Goal: Information Seeking & Learning: Learn about a topic

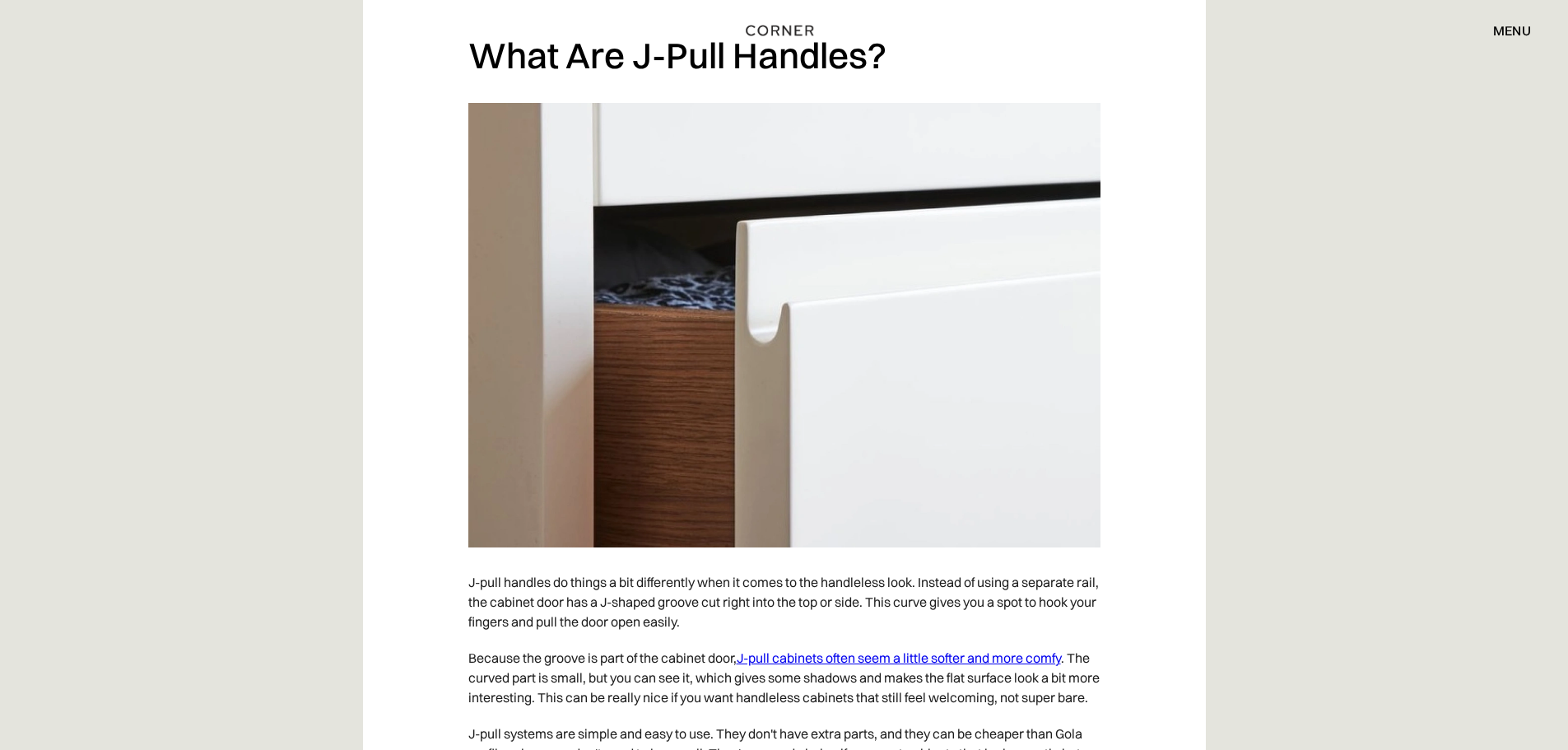
drag, startPoint x: 1326, startPoint y: 133, endPoint x: 1287, endPoint y: 17, distance: 122.4
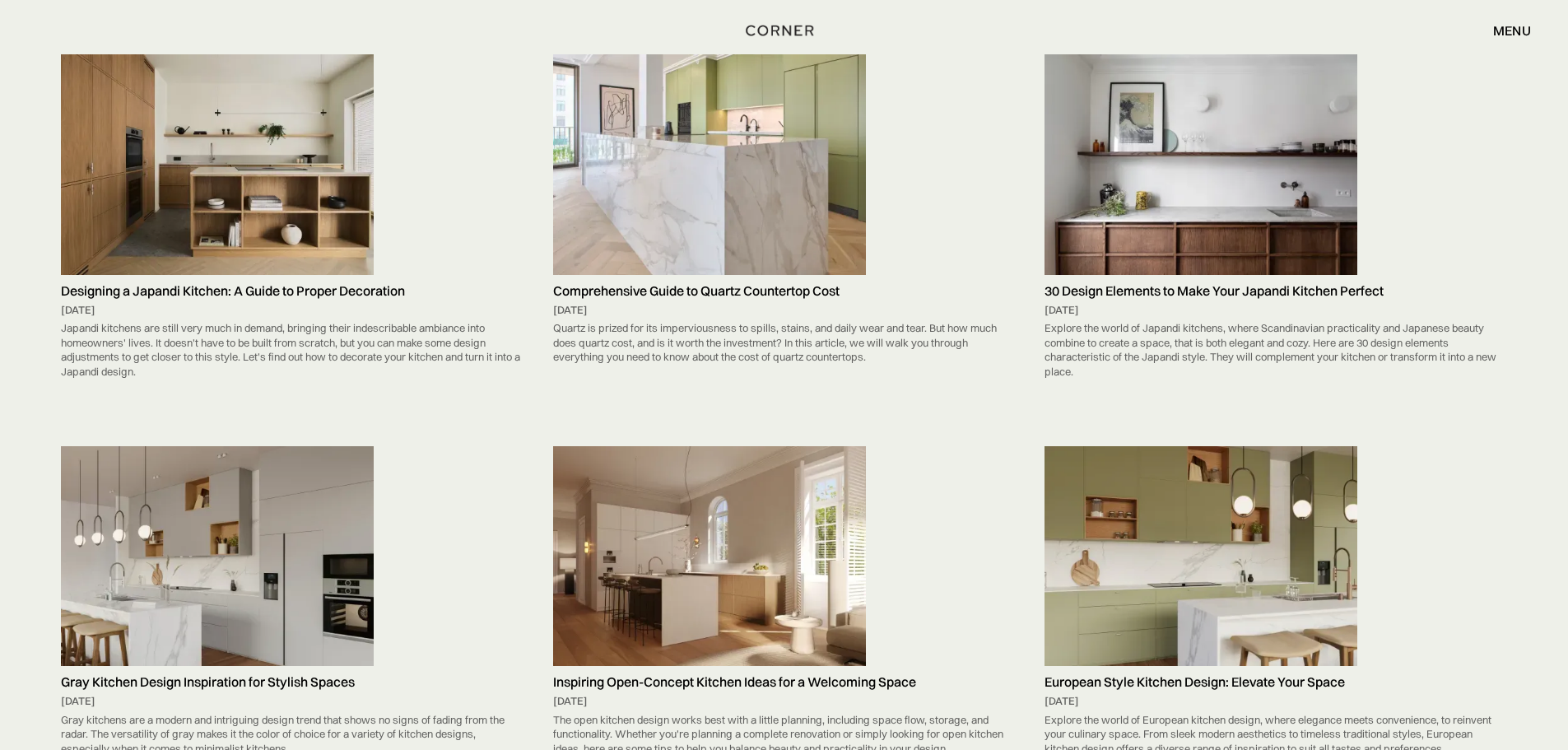
scroll to position [4029, 0]
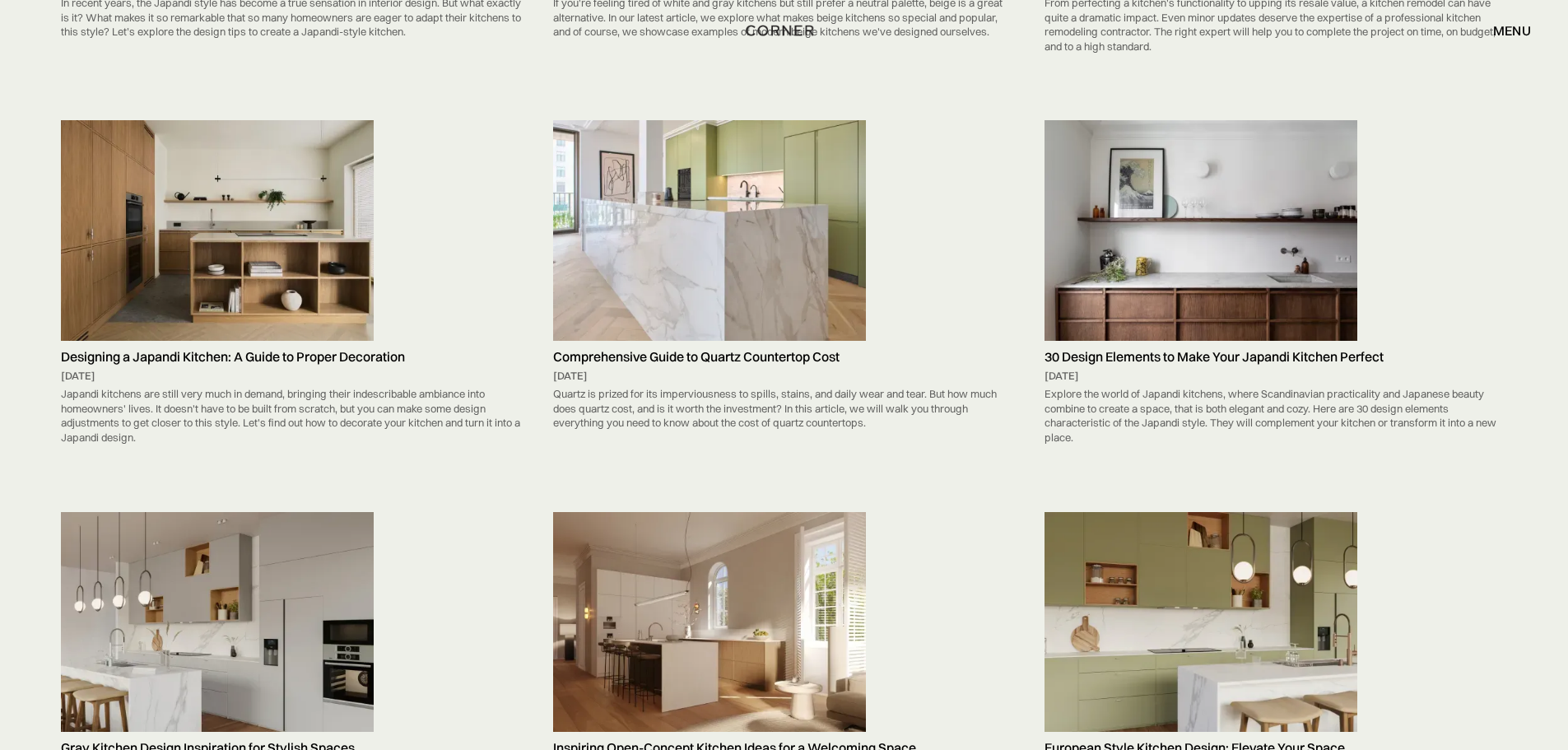
click at [1165, 249] on img at bounding box center [1201, 230] width 313 height 220
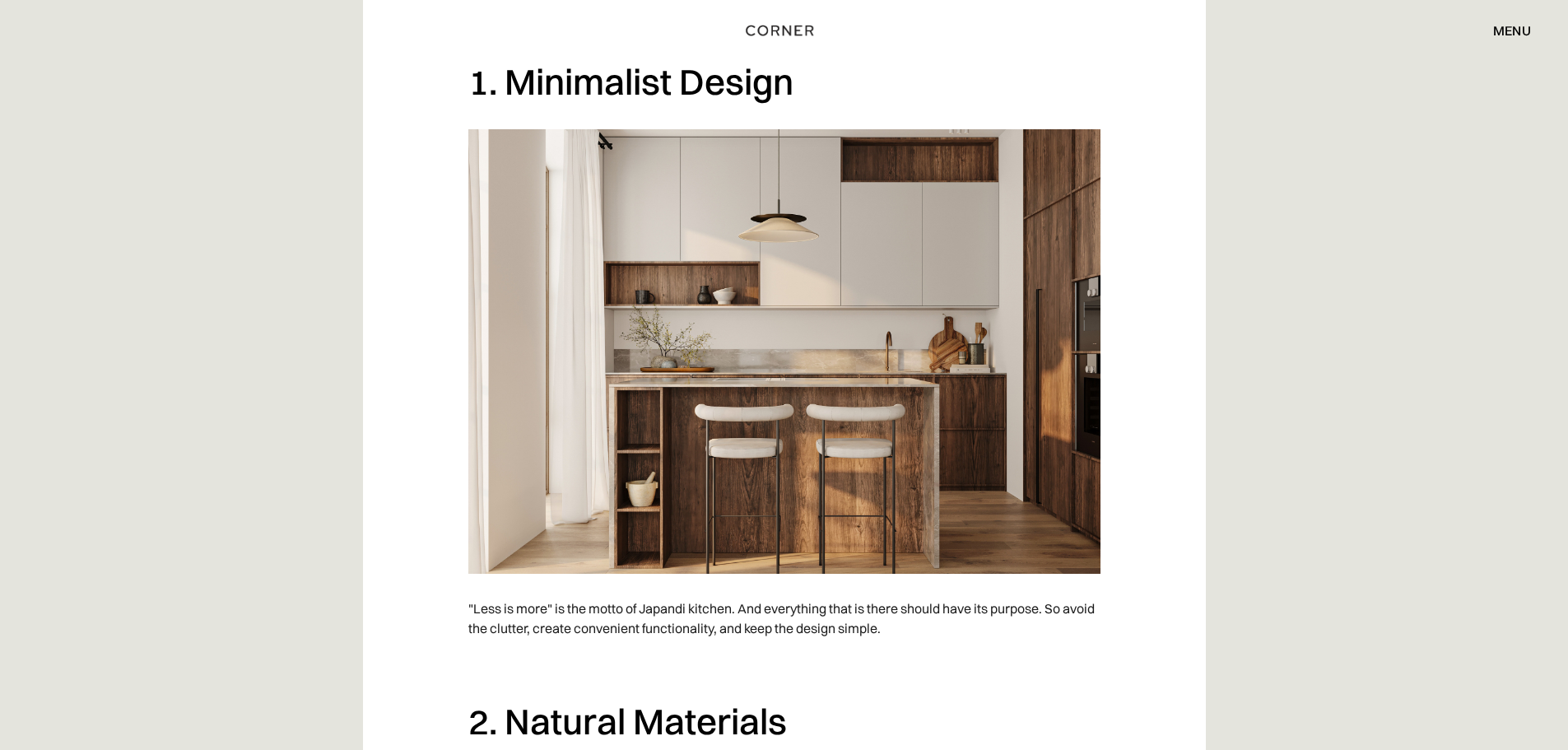
scroll to position [576, 0]
